Goal: Task Accomplishment & Management: Manage account settings

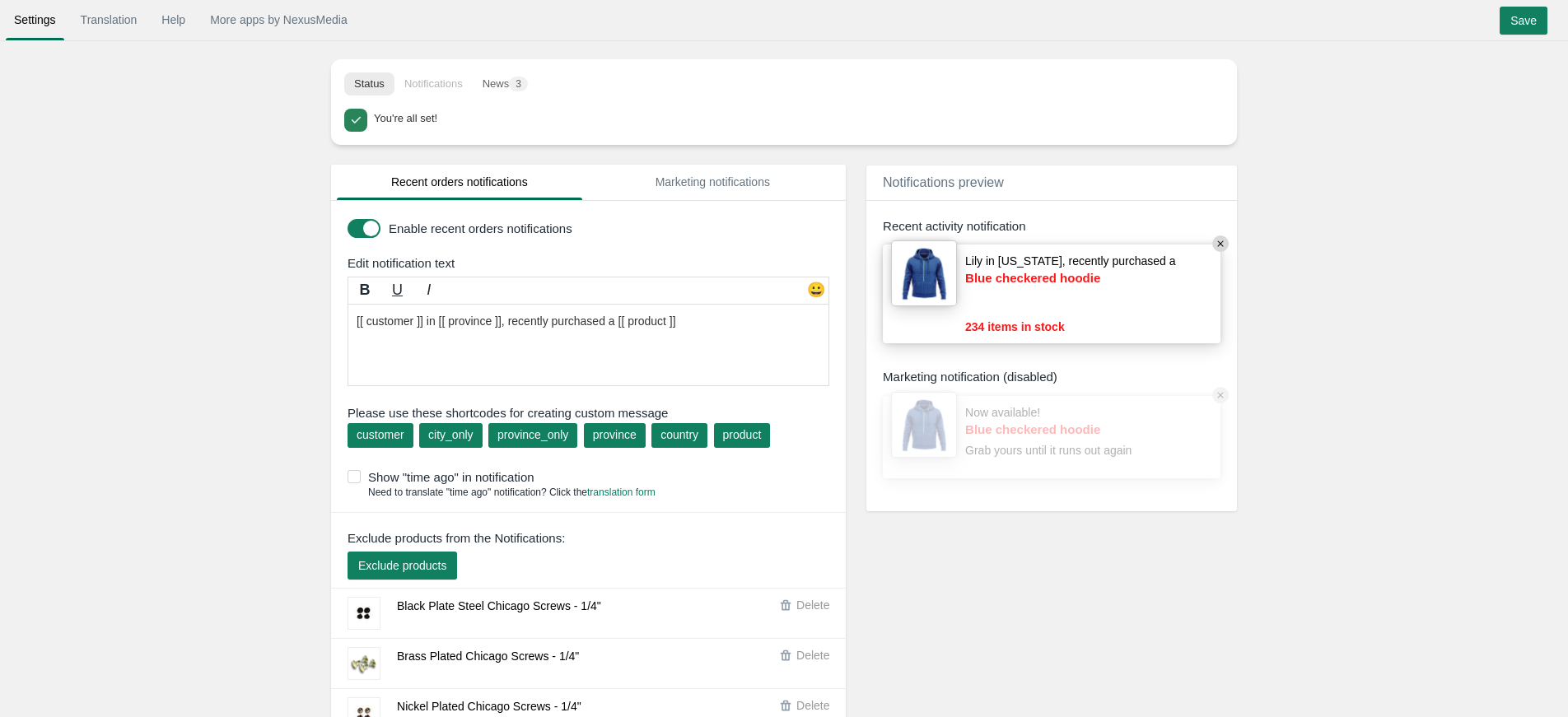
click at [1344, 143] on body "Settings Translation Help More apps by NexusMedia • • • Save Translation Help M…" at bounding box center [784, 358] width 1568 height 717
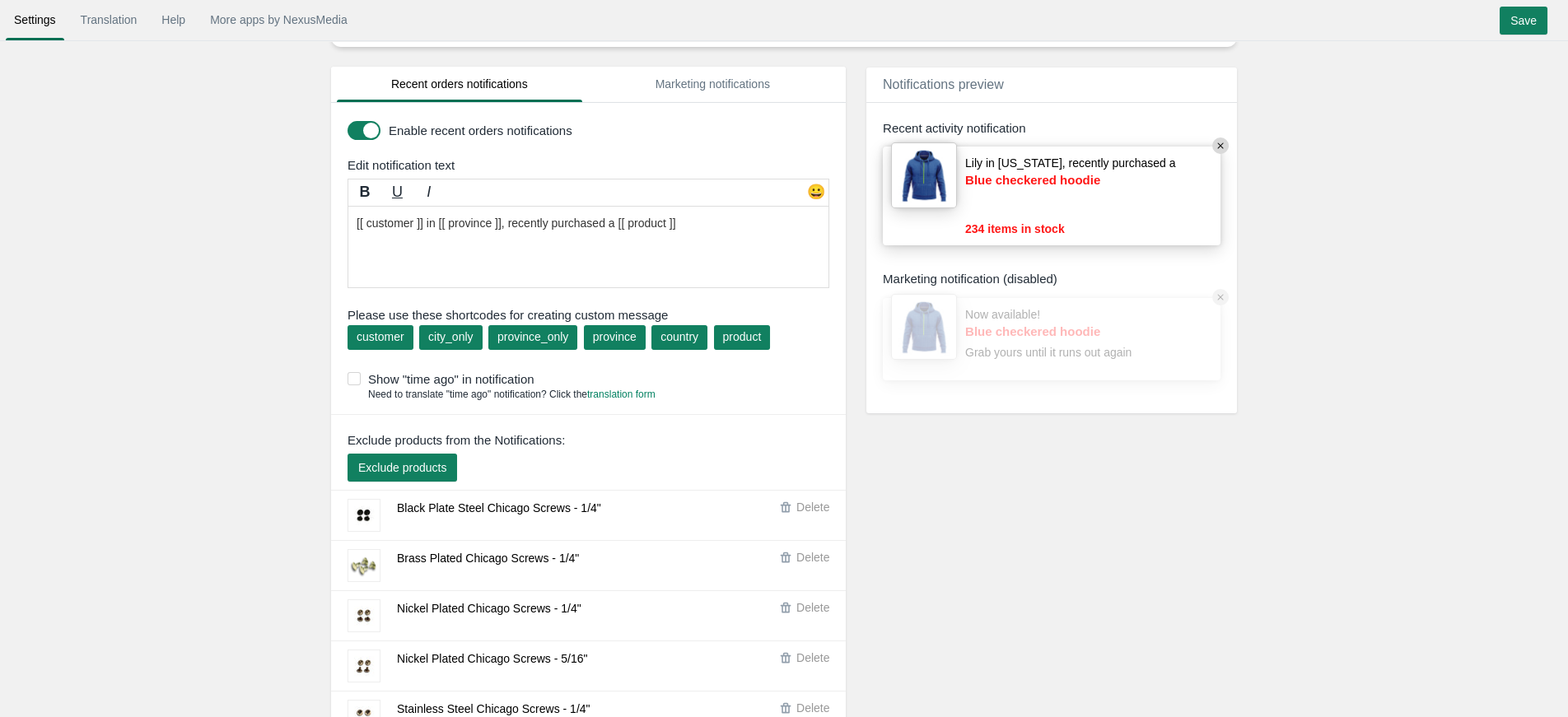
scroll to position [112, 0]
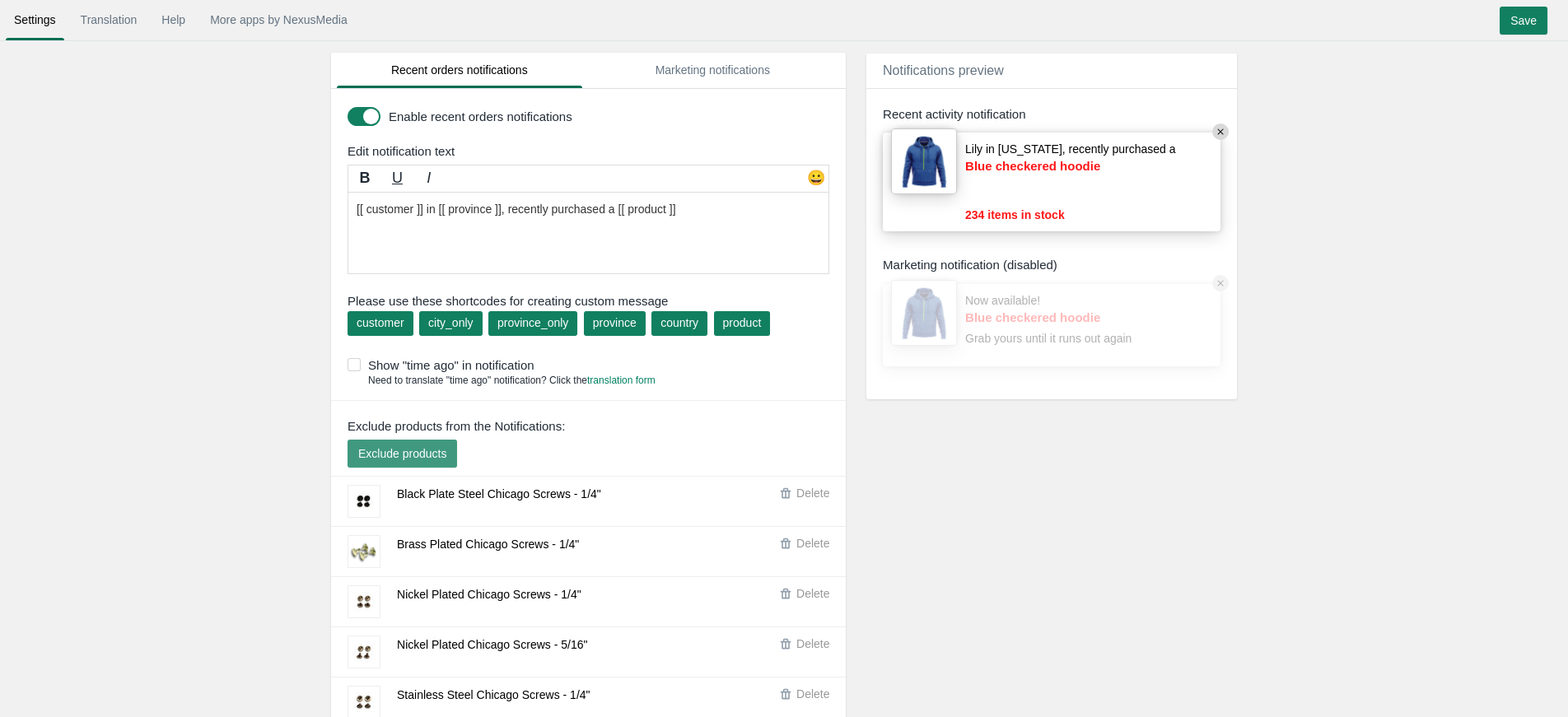
click at [368, 455] on span "Exclude products" at bounding box center [402, 453] width 88 height 14
click at [1520, 26] on input "Save" at bounding box center [1524, 20] width 48 height 28
drag, startPoint x: 424, startPoint y: 238, endPoint x: 413, endPoint y: 169, distance: 69.9
click at [413, 192] on textarea "[[ customer ]] in [[ province ]], recently purchased a [[ product ]]" at bounding box center [588, 232] width 482 height 82
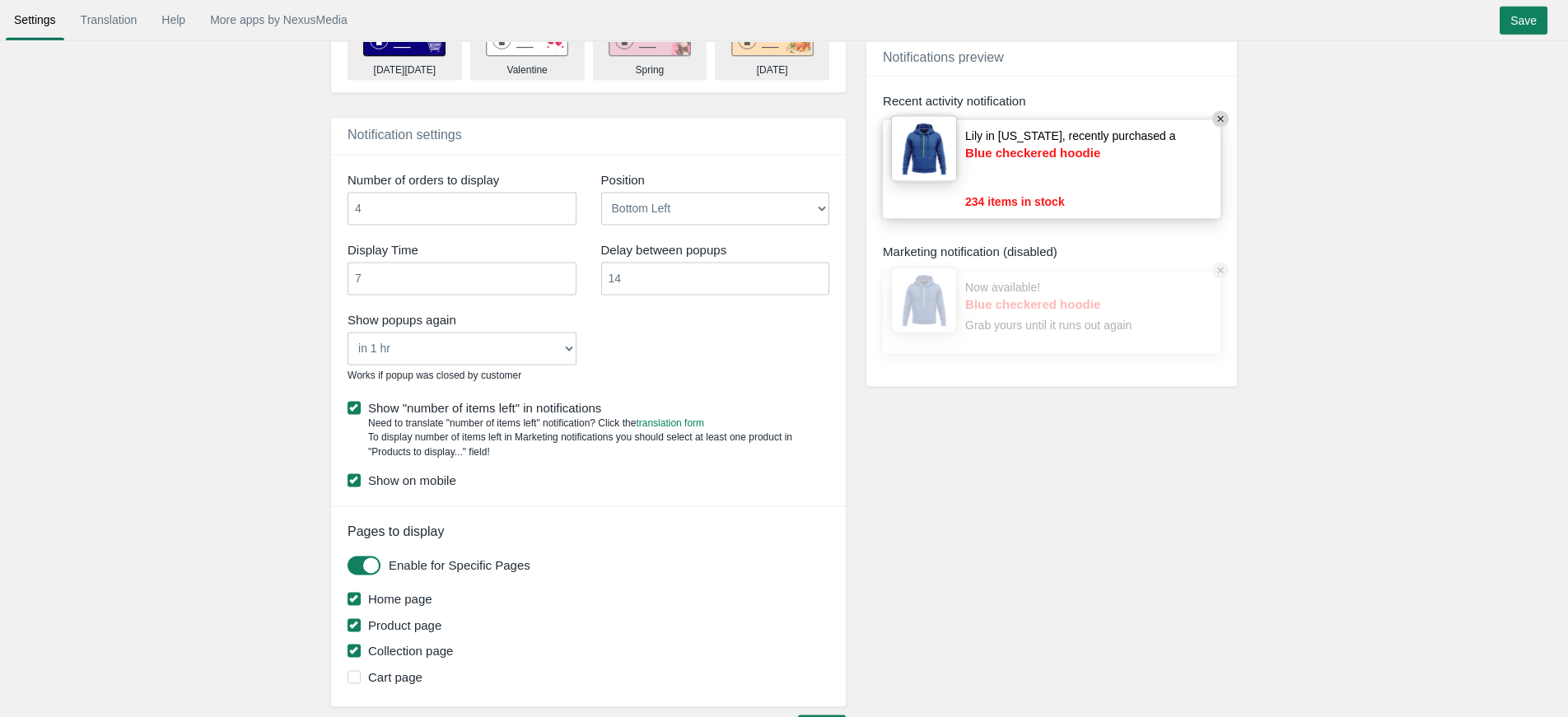
scroll to position [6990, 0]
click at [394, 225] on input "4" at bounding box center [461, 208] width 229 height 33
type input "5"
click at [1520, 31] on input "Save" at bounding box center [1524, 20] width 48 height 28
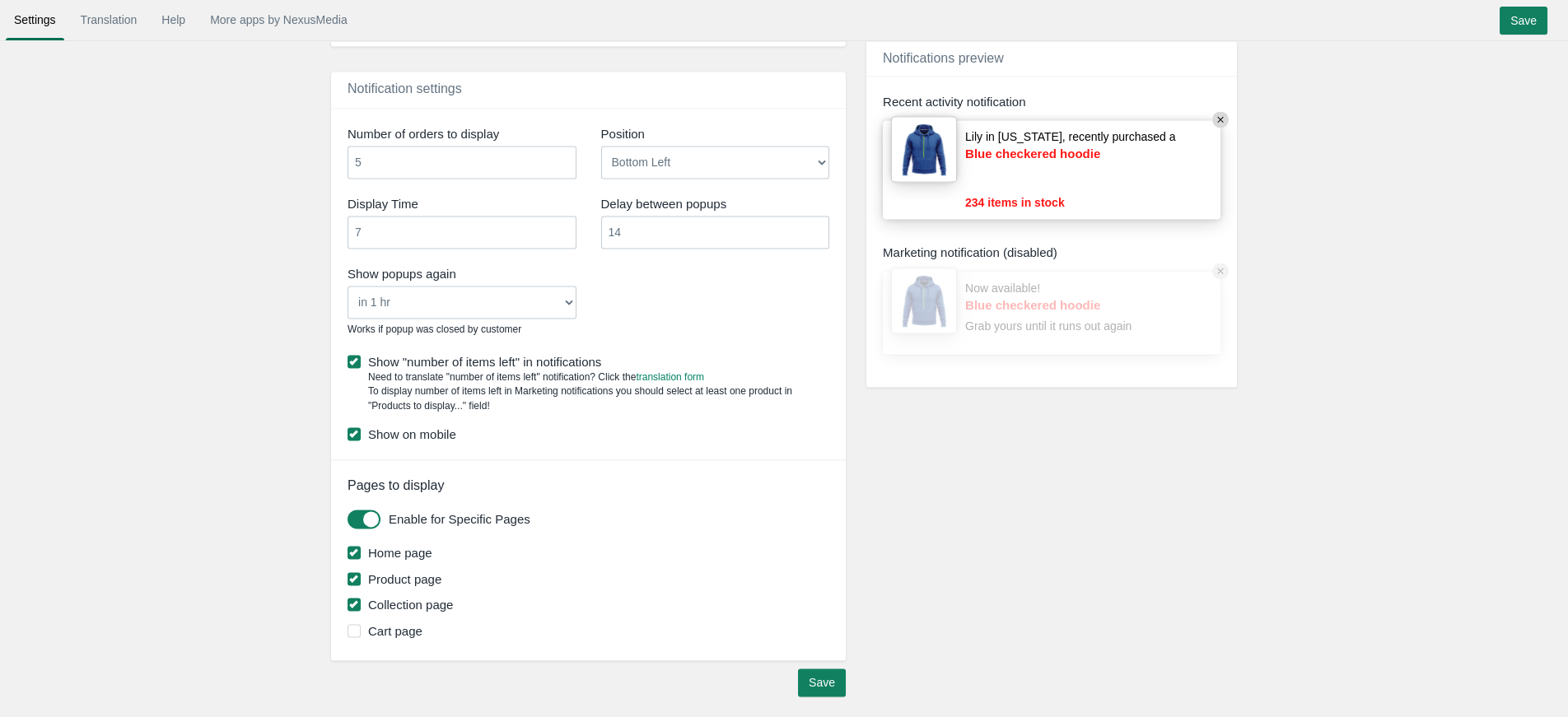
scroll to position [7057, 0]
click at [135, 17] on link "Translation" at bounding box center [109, 19] width 73 height 30
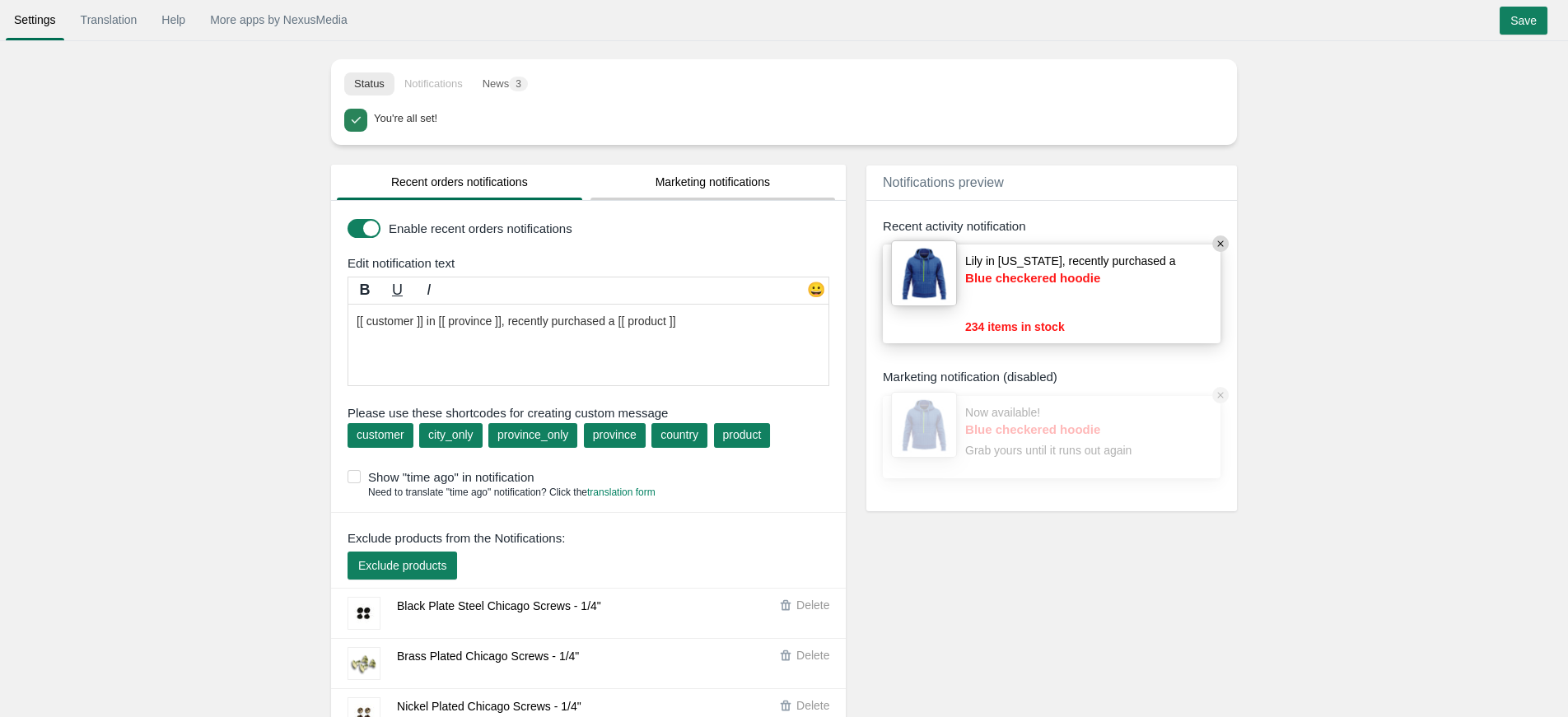
scroll to position [1, 0]
click at [526, 95] on button "News 3" at bounding box center [506, 82] width 65 height 23
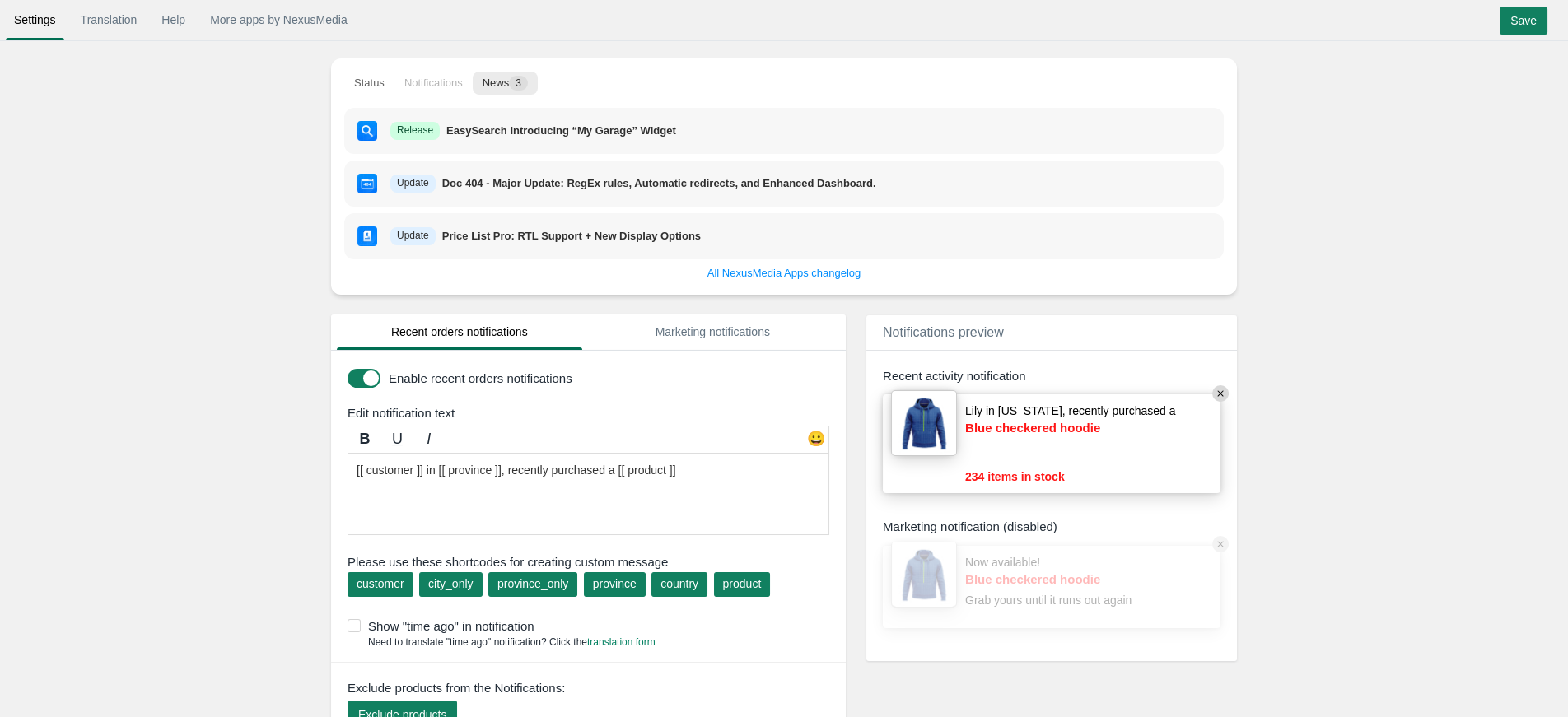
click at [435, 80] on li "Notifications" at bounding box center [433, 82] width 78 height 23
click at [427, 86] on li "Notifications" at bounding box center [433, 82] width 78 height 23
click at [394, 84] on button "Status" at bounding box center [370, 82] width 51 height 23
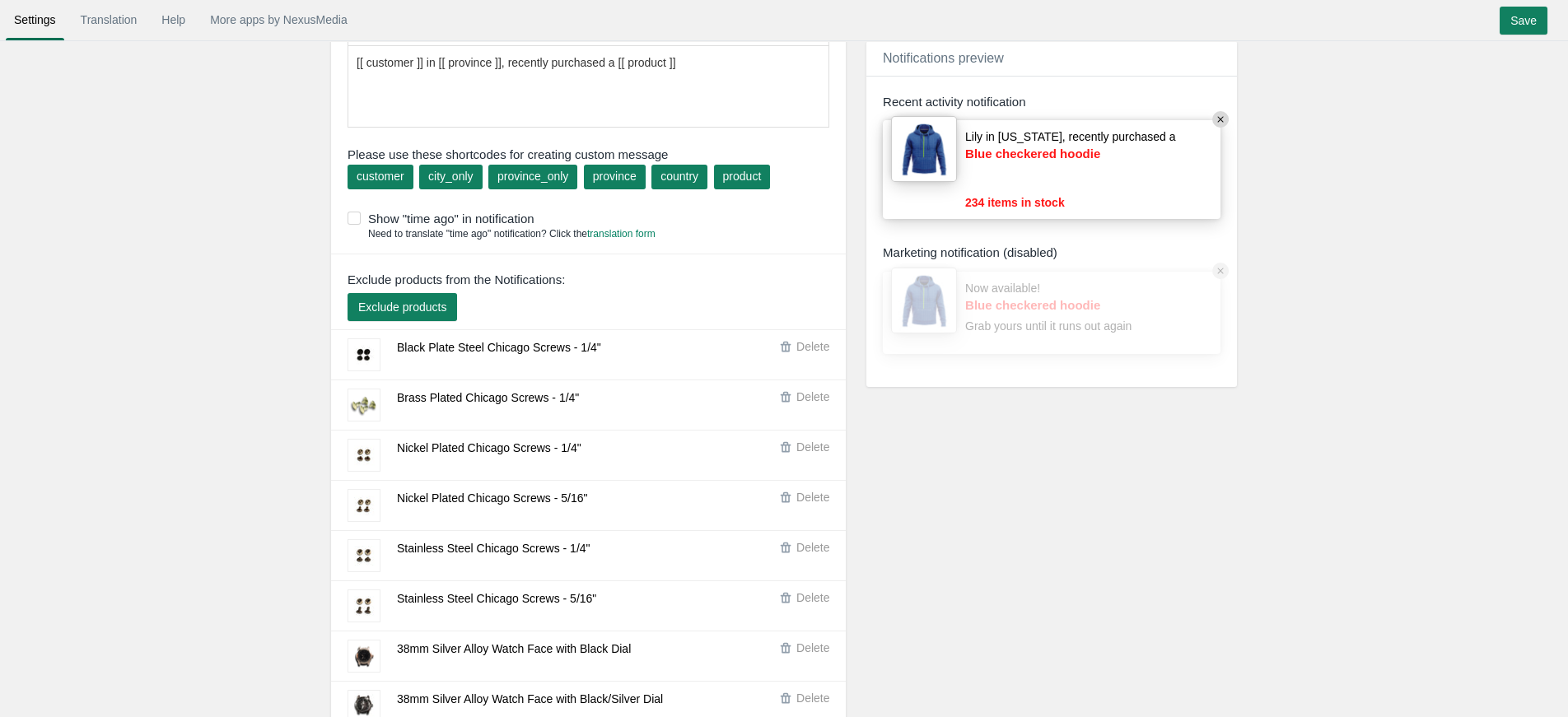
scroll to position [0, 0]
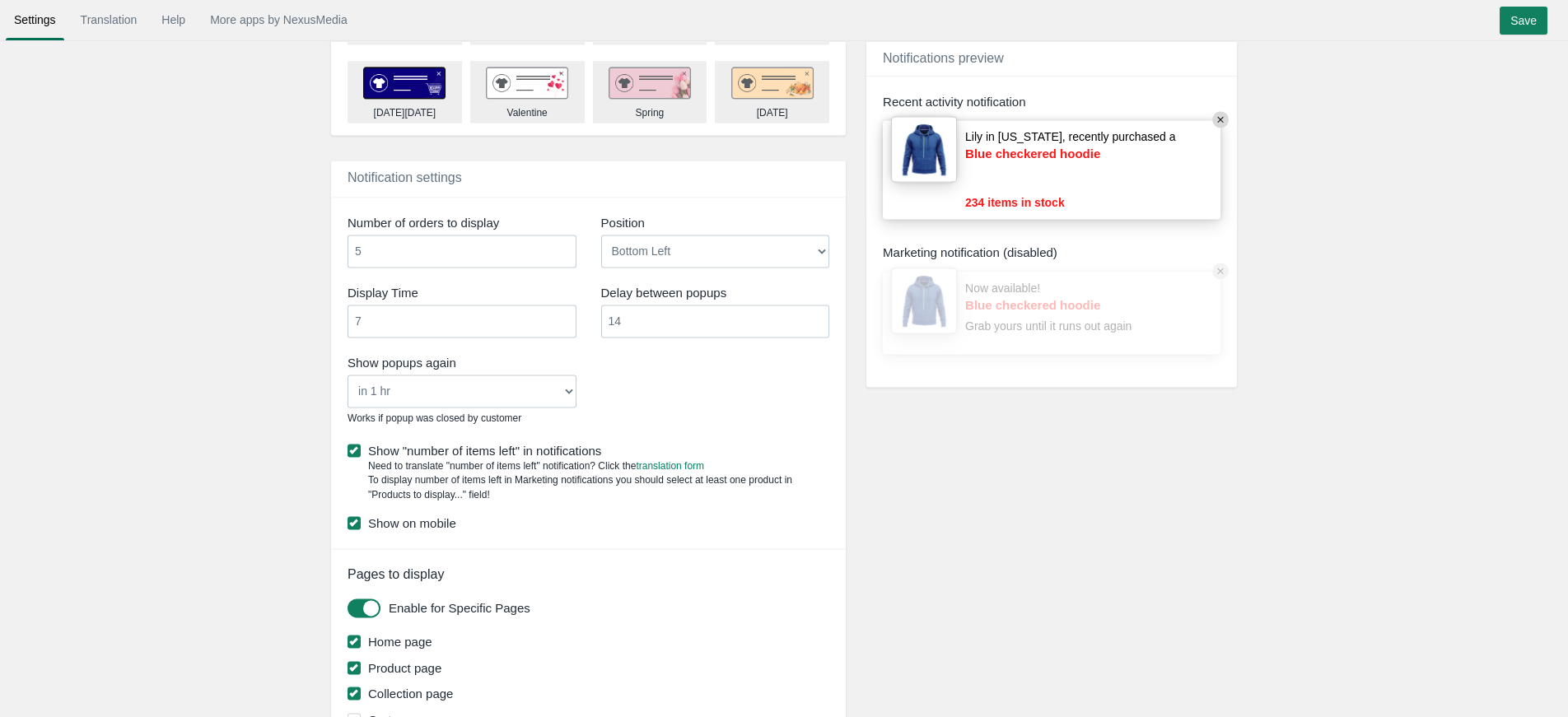
scroll to position [6946, 0]
click at [442, 269] on input "5" at bounding box center [461, 251] width 229 height 33
type input "10"
click at [1557, 10] on div "Save" at bounding box center [1529, 22] width 71 height 28
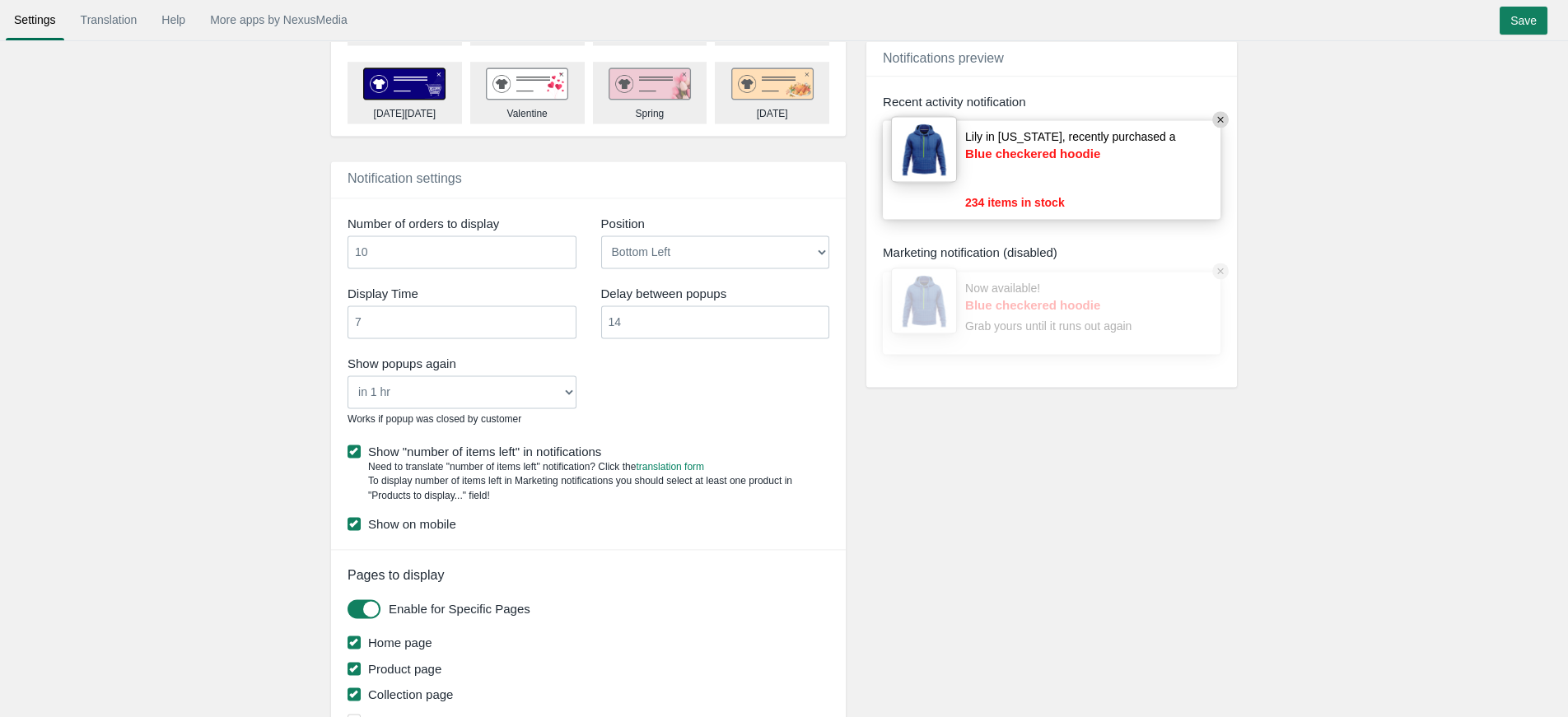
click at [1512, 36] on div "Save" at bounding box center [1529, 22] width 71 height 28
click at [1521, 23] on input "Save" at bounding box center [1524, 20] width 48 height 28
click at [1524, 1] on div "Settings Translation Help More apps by NexusMedia • • • Save" at bounding box center [784, 21] width 1568 height 42
click at [1523, 15] on input "Save" at bounding box center [1524, 20] width 48 height 28
